Goal: Task Accomplishment & Management: Use online tool/utility

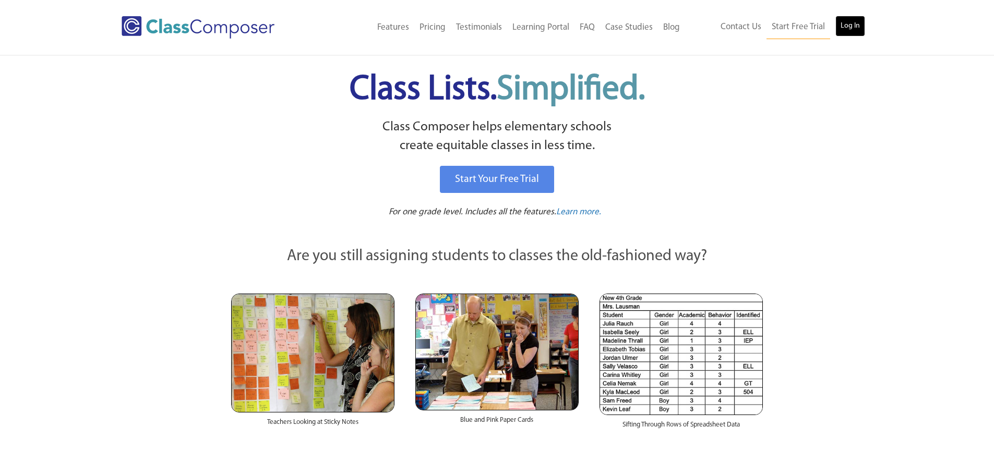
click at [859, 26] on link "Log In" at bounding box center [850, 26] width 30 height 21
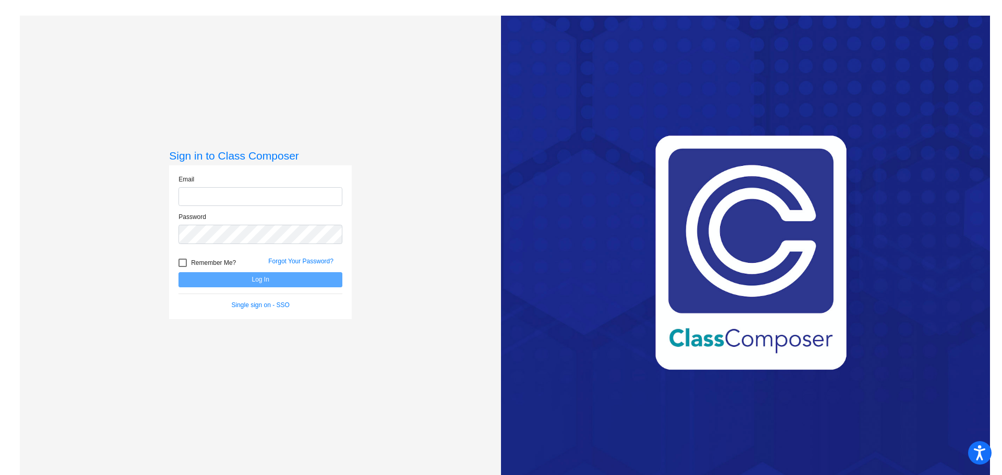
type input "[EMAIL_ADDRESS][DOMAIN_NAME]"
click at [237, 277] on button "Log In" at bounding box center [260, 279] width 164 height 15
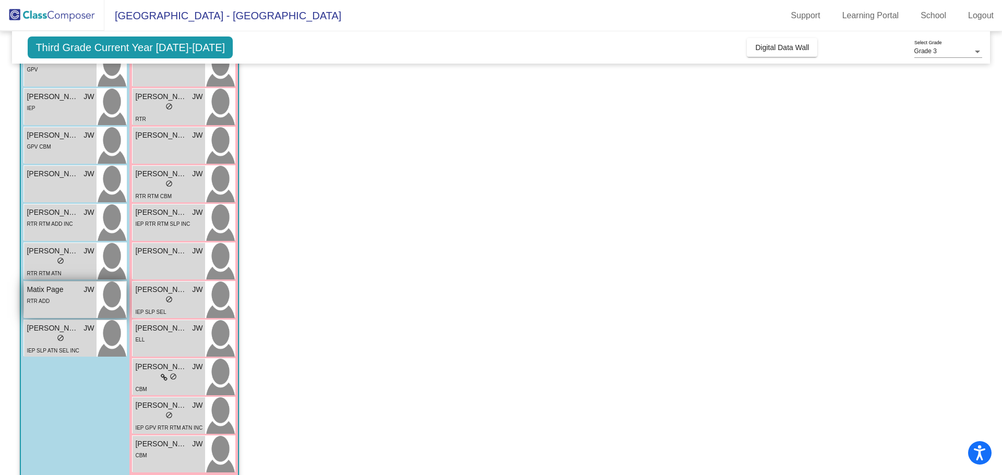
scroll to position [224, 0]
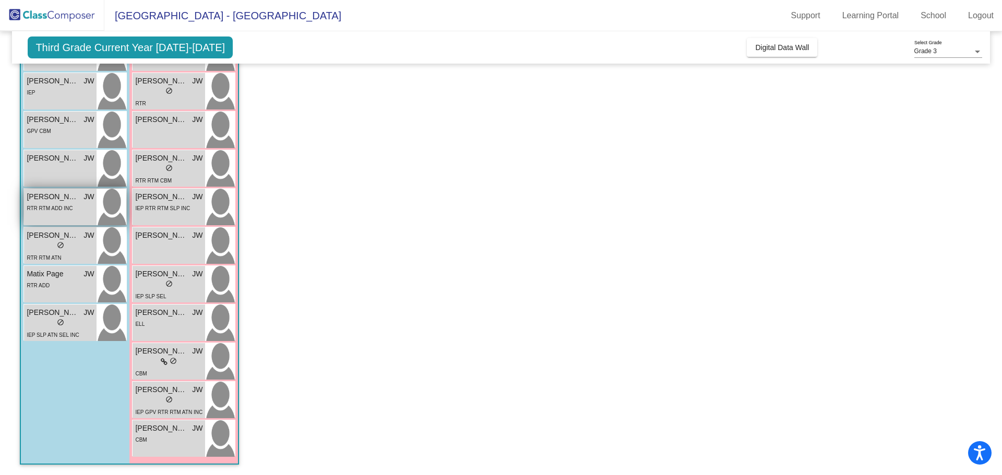
click at [43, 202] on div "RTR RTM ADD INC" at bounding box center [50, 207] width 46 height 11
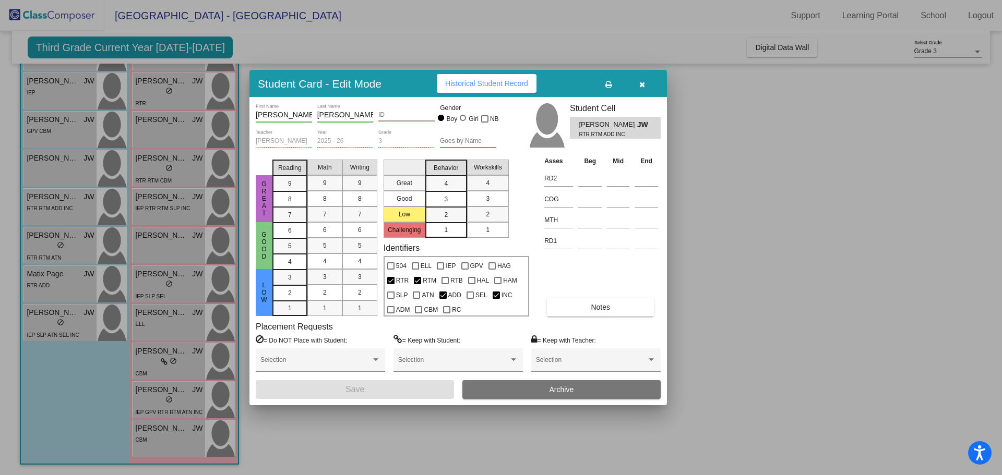
click at [494, 81] on span "Historical Student Record" at bounding box center [486, 83] width 83 height 8
click at [638, 83] on button "button" at bounding box center [641, 83] width 33 height 19
